Goal: Transaction & Acquisition: Download file/media

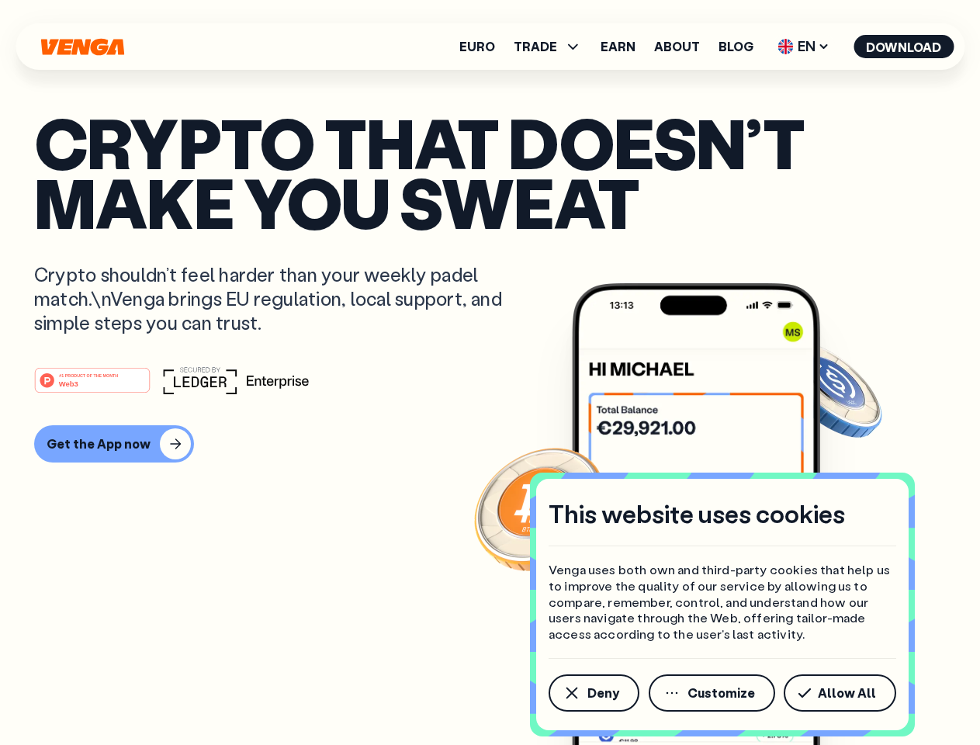
click at [490, 372] on div "#1 PRODUCT OF THE MONTH Web3" at bounding box center [490, 380] width 912 height 28
click at [593, 693] on span "Deny" at bounding box center [603, 693] width 32 height 12
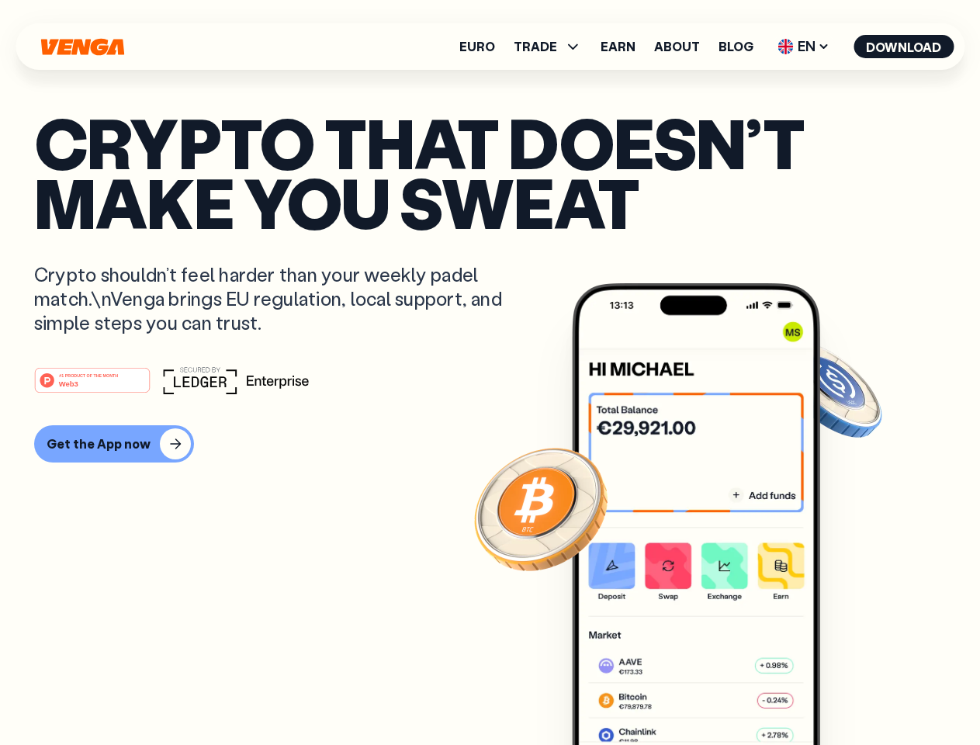
click at [713, 693] on img at bounding box center [696, 543] width 248 height 520
click at [843, 693] on article "Crypto that doesn’t make you sweat Crypto shouldn’t feel harder than your weekl…" at bounding box center [490, 403] width 912 height 582
click at [552, 47] on span "TRADE" at bounding box center [535, 46] width 43 height 12
click at [804, 47] on span "EN" at bounding box center [803, 46] width 63 height 25
click at [904, 47] on button "Download" at bounding box center [903, 46] width 100 height 23
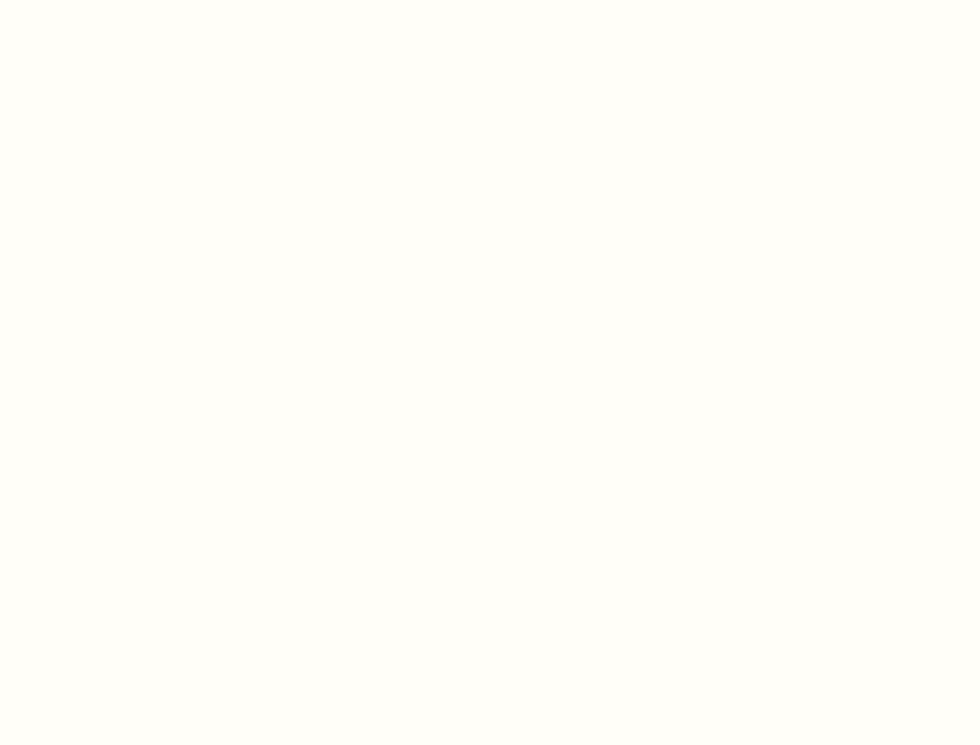
click at [112, 0] on html "This website uses cookies Venga uses both own and third-party cookies that help…" at bounding box center [490, 0] width 980 height 0
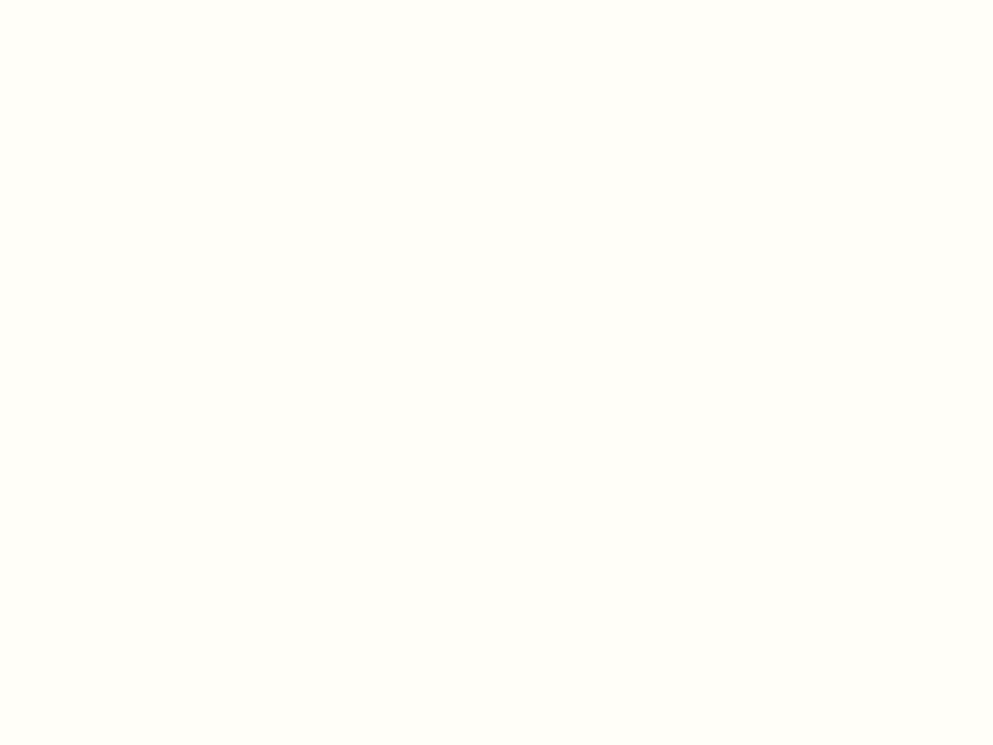
click at [95, 0] on html "This website uses cookies Venga uses both own and third-party cookies that help…" at bounding box center [496, 0] width 993 height 0
